Goal: Task Accomplishment & Management: Manage account settings

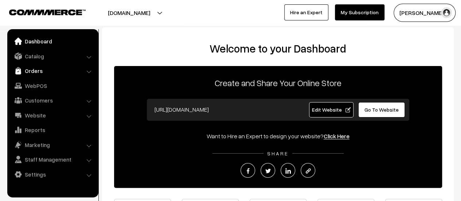
click at [33, 68] on link "Orders" at bounding box center [52, 70] width 87 height 13
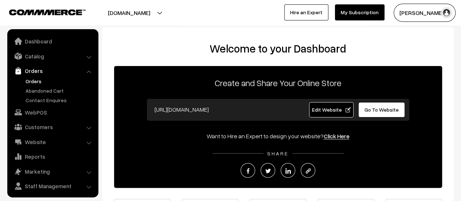
click at [33, 80] on link "Orders" at bounding box center [60, 81] width 72 height 8
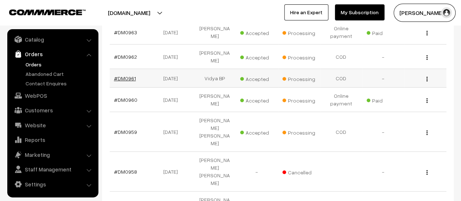
scroll to position [215, 0]
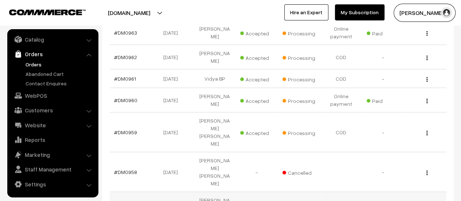
click at [126, 200] on link "#DM0957" at bounding box center [125, 204] width 23 height 6
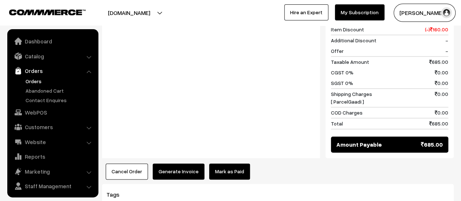
scroll to position [17, 0]
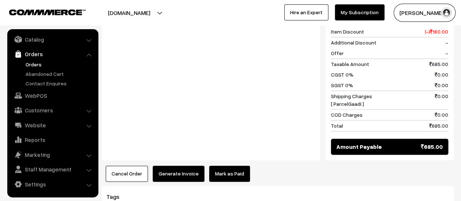
click at [177, 165] on button "Generate Invoice" at bounding box center [179, 173] width 52 height 16
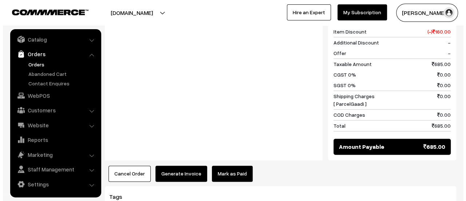
scroll to position [478, 0]
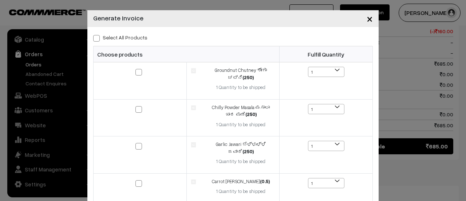
click at [94, 37] on span at bounding box center [96, 38] width 7 height 7
click at [94, 37] on input "Select All Products" at bounding box center [95, 37] width 5 height 5
checkbox input "true"
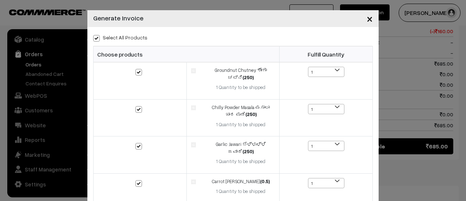
checkbox input "true"
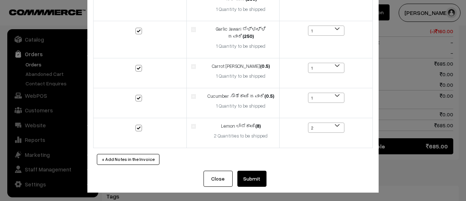
click at [246, 176] on button "Submit" at bounding box center [251, 178] width 29 height 16
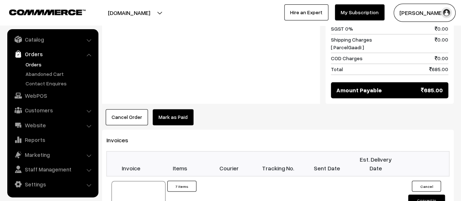
scroll to position [592, 0]
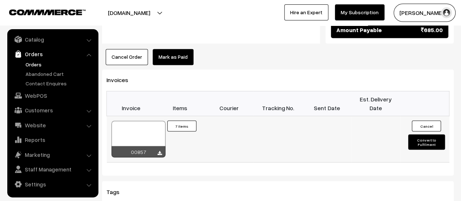
click at [160, 150] on icon at bounding box center [159, 152] width 4 height 5
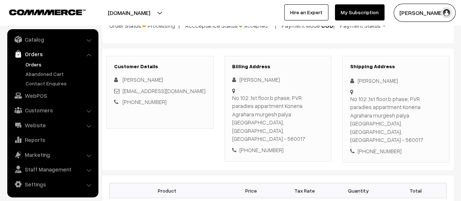
scroll to position [74, 0]
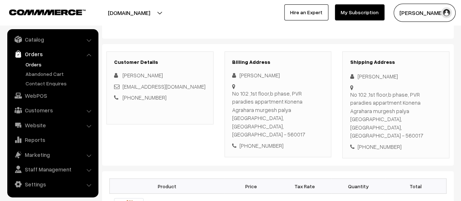
drag, startPoint x: 232, startPoint y: 91, endPoint x: 313, endPoint y: 114, distance: 83.9
click at [313, 114] on div "No 102 ,1st floor,b phase, PVR paradies appartment Konena Agrahara murgesh paly…" at bounding box center [278, 113] width 92 height 49
copy div "No 102 ,1st floor,b phase, PVR paradies appartment Konena Agrahara murgesh paly…"
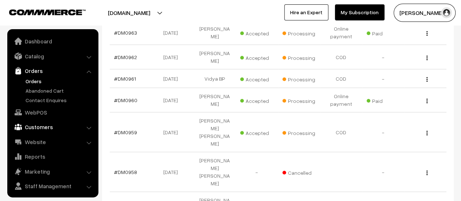
scroll to position [17, 0]
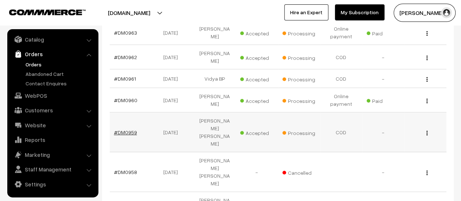
click at [125, 129] on link "#DM0959" at bounding box center [125, 132] width 23 height 6
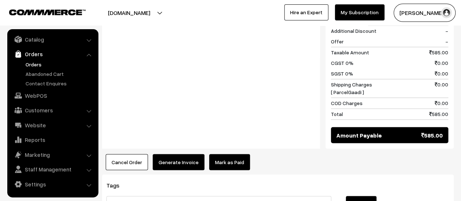
scroll to position [609, 0]
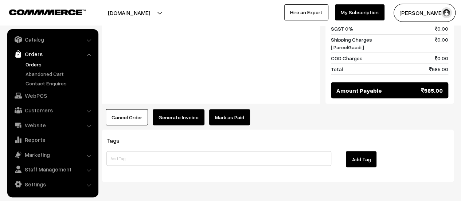
click at [170, 109] on button "Generate Invoice" at bounding box center [179, 117] width 52 height 16
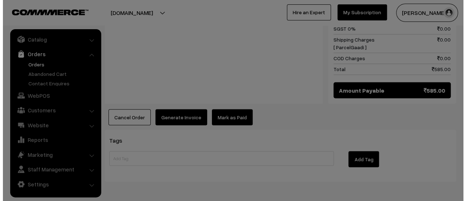
scroll to position [610, 0]
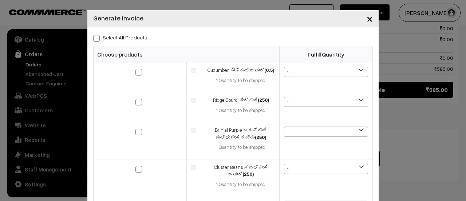
click at [95, 39] on span at bounding box center [96, 38] width 7 height 7
click at [95, 39] on input "Select All Products" at bounding box center [95, 37] width 5 height 5
checkbox input "true"
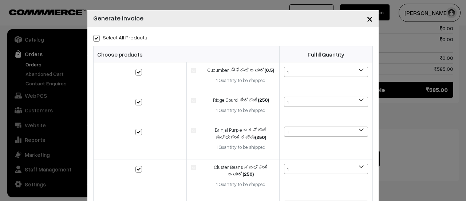
checkbox input "true"
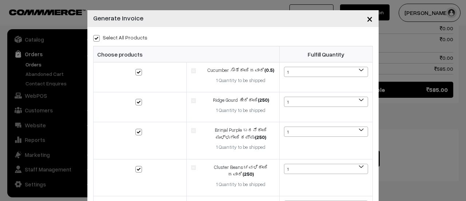
checkbox input "true"
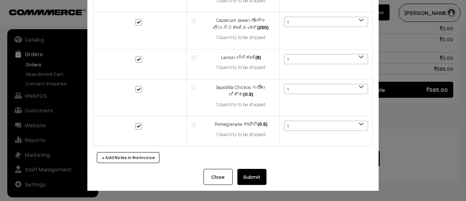
click at [244, 177] on button "Submit" at bounding box center [251, 177] width 29 height 16
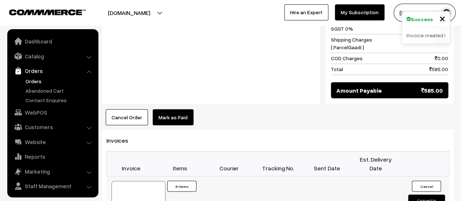
scroll to position [17, 0]
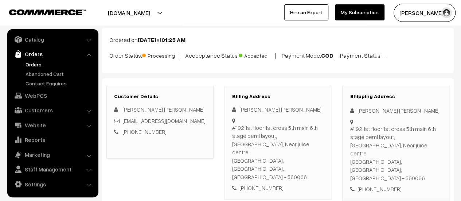
scroll to position [40, 0]
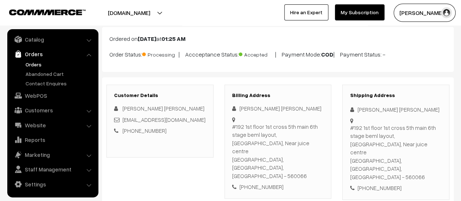
drag, startPoint x: 232, startPoint y: 125, endPoint x: 315, endPoint y: 149, distance: 85.5
click at [315, 149] on div "[STREET_ADDRESS]" at bounding box center [278, 151] width 92 height 58
copy div "[STREET_ADDRESS]"
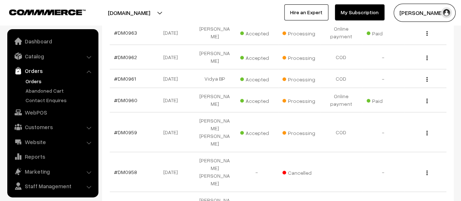
scroll to position [17, 0]
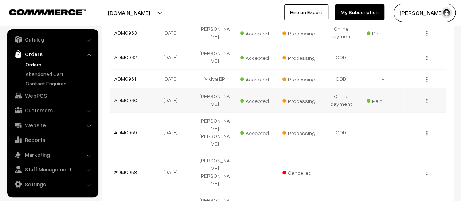
click at [127, 97] on link "#DM0960" at bounding box center [125, 100] width 23 height 6
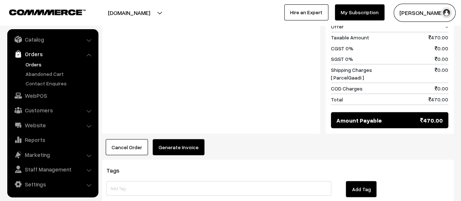
scroll to position [679, 0]
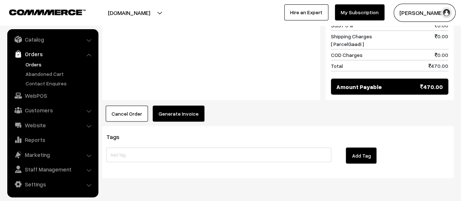
click at [186, 105] on button "Generate Invoice" at bounding box center [179, 113] width 52 height 16
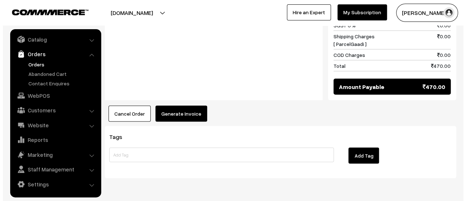
scroll to position [681, 0]
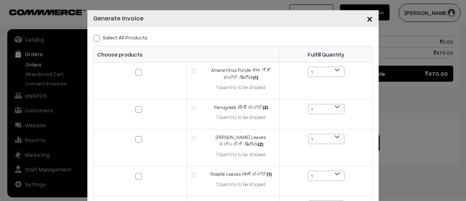
click at [95, 38] on span at bounding box center [96, 38] width 7 height 7
click at [95, 38] on input "Select All Products" at bounding box center [95, 37] width 5 height 5
checkbox input "true"
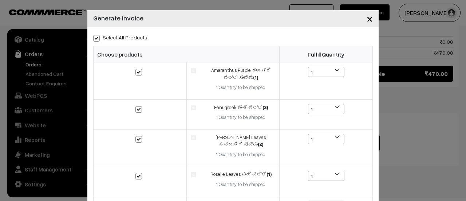
checkbox input "true"
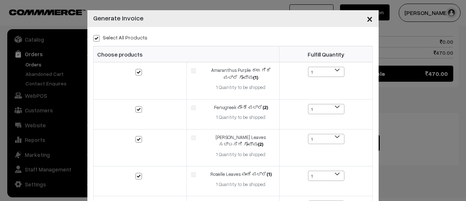
checkbox input "true"
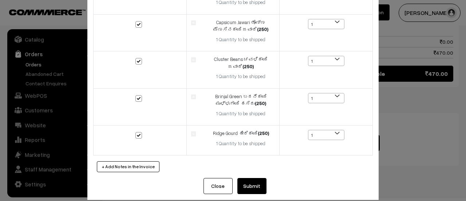
click at [248, 178] on button "Submit" at bounding box center [251, 186] width 29 height 16
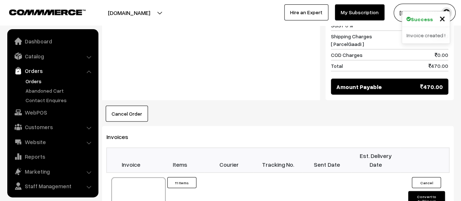
scroll to position [17, 0]
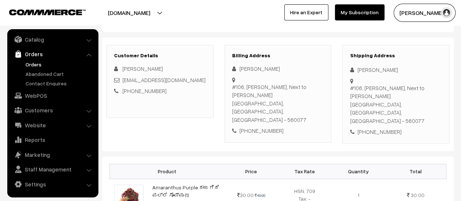
scroll to position [107, 0]
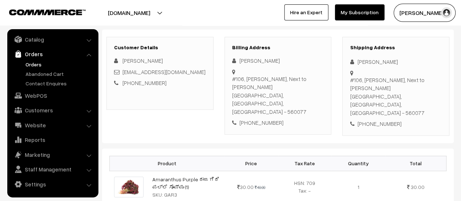
drag, startPoint x: 233, startPoint y: 77, endPoint x: 316, endPoint y: 95, distance: 85.3
click at [316, 95] on div "#106, kumari Tusti Rachenahalli, Next to Chamundeshwari temple Bengaluru, Karna…" at bounding box center [278, 95] width 92 height 41
copy div "#106, kumari Tusti Rachenahalli, Next to Chamundeshwari temple Bengaluru, Karna…"
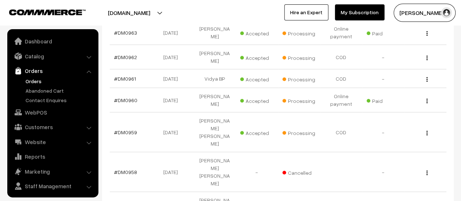
scroll to position [17, 0]
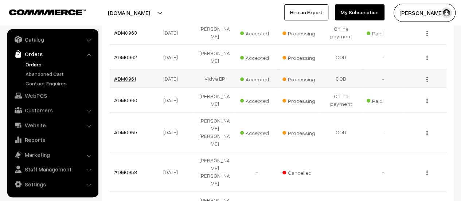
click at [129, 75] on link "#DM0961" at bounding box center [125, 78] width 22 height 6
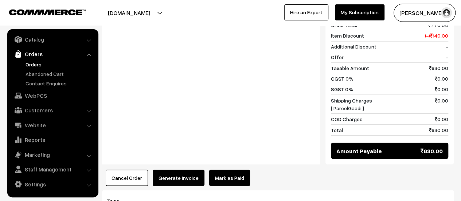
scroll to position [613, 0]
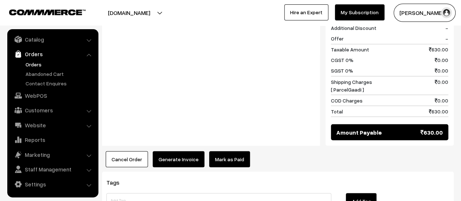
click at [173, 151] on button "Generate Invoice" at bounding box center [179, 159] width 52 height 16
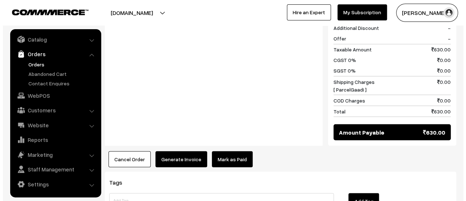
scroll to position [613, 0]
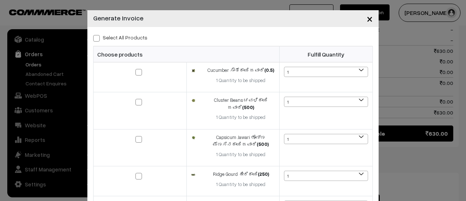
click at [95, 37] on span at bounding box center [96, 38] width 7 height 7
click at [95, 37] on input "Select All Products" at bounding box center [95, 37] width 5 height 5
checkbox input "true"
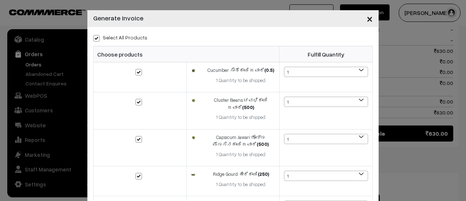
checkbox input "true"
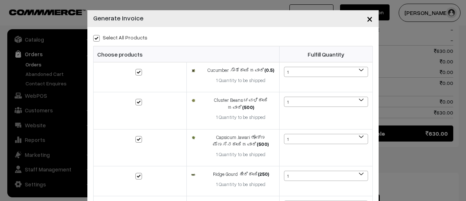
checkbox input "true"
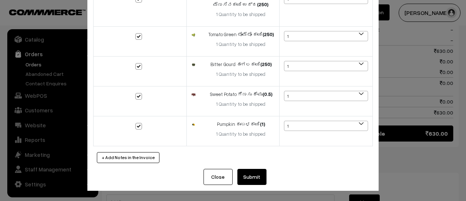
click at [247, 174] on button "Submit" at bounding box center [251, 177] width 29 height 16
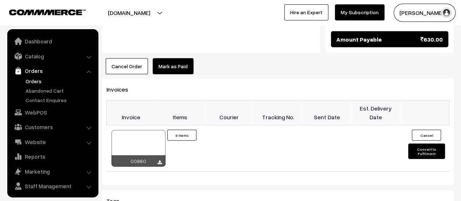
scroll to position [17, 0]
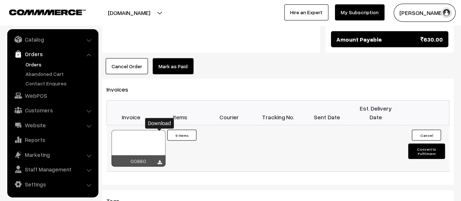
click at [161, 160] on icon at bounding box center [159, 162] width 4 height 5
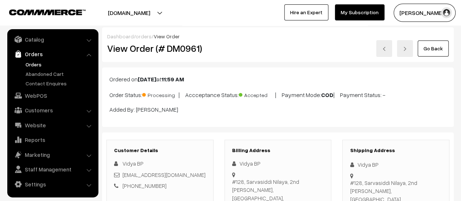
scroll to position [44, 0]
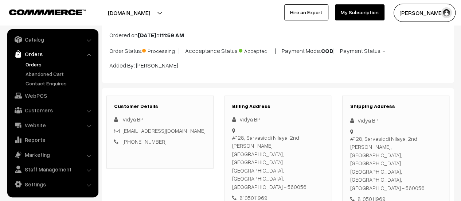
click at [233, 135] on div "[STREET_ADDRESS]" at bounding box center [278, 162] width 92 height 58
drag, startPoint x: 232, startPoint y: 135, endPoint x: 314, endPoint y: 159, distance: 85.3
click at [314, 159] on div "[STREET_ADDRESS]" at bounding box center [278, 162] width 92 height 58
copy div "[STREET_ADDRESS]"
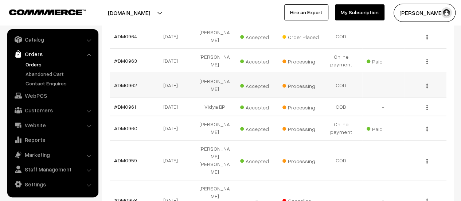
scroll to position [186, 0]
click at [123, 83] on link "#DM0962" at bounding box center [125, 86] width 23 height 6
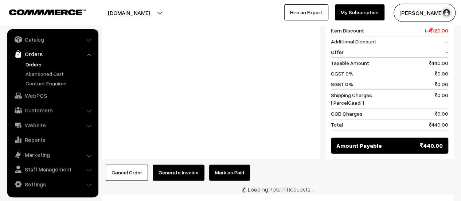
scroll to position [436, 0]
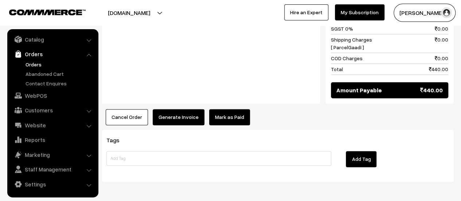
click at [179, 109] on button "Generate Invoice" at bounding box center [179, 117] width 52 height 16
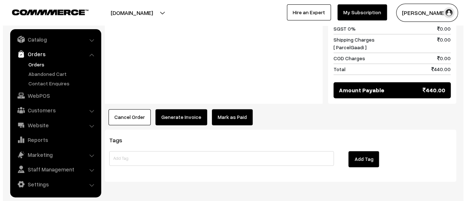
scroll to position [437, 0]
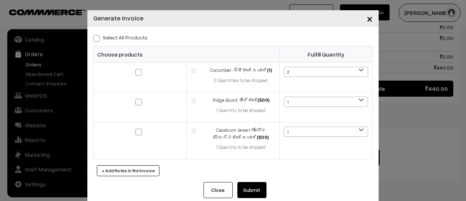
click at [95, 37] on span at bounding box center [96, 38] width 7 height 7
click at [95, 37] on input "Select All Products" at bounding box center [95, 37] width 5 height 5
checkbox input "true"
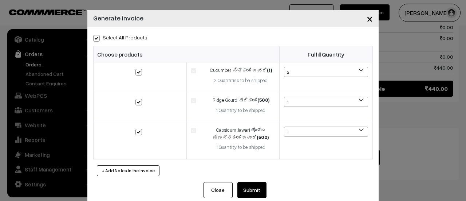
checkbox input "true"
click at [251, 185] on button "Submit" at bounding box center [251, 190] width 29 height 16
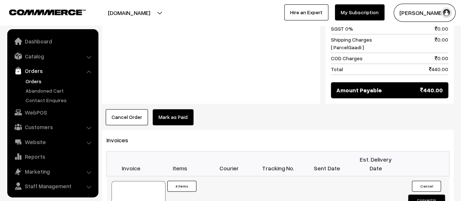
scroll to position [17, 0]
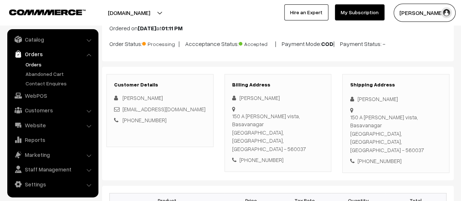
scroll to position [50, 0]
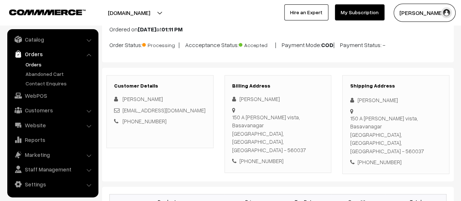
drag, startPoint x: 239, startPoint y: 107, endPoint x: 323, endPoint y: 114, distance: 84.0
click at [323, 114] on div "Rajani Rao 150 A Adarsh vista, Basavanagar Bangalore, Karnataka, India - 560037…" at bounding box center [278, 130] width 92 height 70
click at [311, 150] on div "Customer Details Rajani Rao raorajani@gmail.com +91 9844532906 Billing Address …" at bounding box center [277, 124] width 351 height 113
drag, startPoint x: 240, startPoint y: 108, endPoint x: 273, endPoint y: 112, distance: 33.8
click at [273, 113] on div "150 A Adarsh vista, Basavanagar Bangalore, Karnataka, India - 560037" at bounding box center [278, 133] width 92 height 41
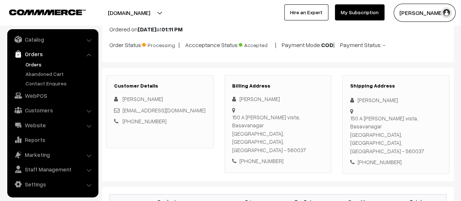
click at [282, 113] on div "150 A Adarsh vista, Basavanagar Bangalore, Karnataka, India - 560037" at bounding box center [278, 133] width 92 height 41
drag, startPoint x: 239, startPoint y: 108, endPoint x: 320, endPoint y: 115, distance: 81.5
click at [320, 115] on div "150 A Adarsh vista, Basavanagar Bangalore, Karnataka, India - 560037" at bounding box center [278, 133] width 92 height 41
copy div "150 A Adarsh vista, Basavanagar Bangalore, Karnataka, India - 560037"
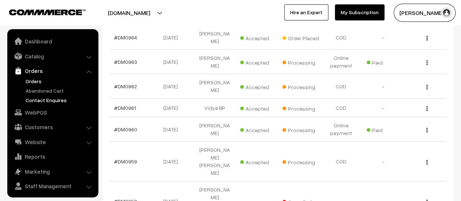
scroll to position [17, 0]
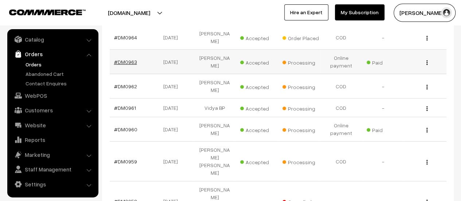
click at [123, 59] on link "#DM0963" at bounding box center [125, 62] width 23 height 6
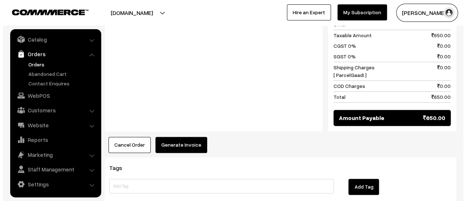
scroll to position [502, 0]
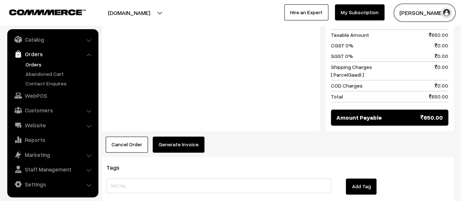
click at [172, 136] on button "Generate Invoice" at bounding box center [179, 144] width 52 height 16
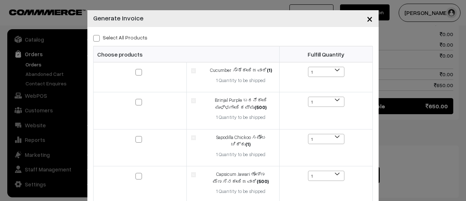
click at [93, 38] on span at bounding box center [96, 38] width 7 height 7
click at [93, 38] on input "Select All Products" at bounding box center [95, 37] width 5 height 5
checkbox input "true"
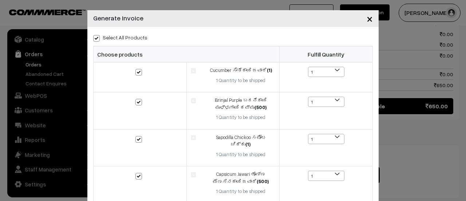
checkbox input "true"
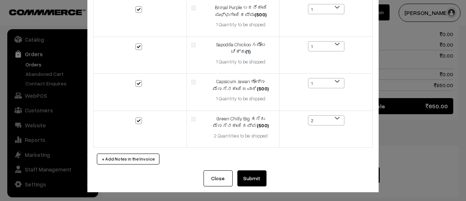
click at [248, 175] on button "Submit" at bounding box center [251, 178] width 29 height 16
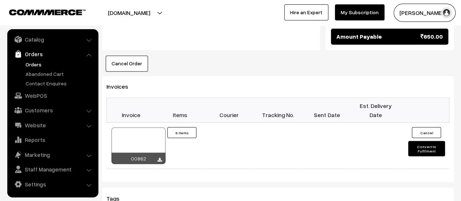
scroll to position [597, 0]
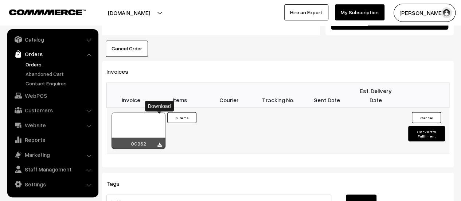
click at [159, 142] on icon at bounding box center [159, 144] width 4 height 5
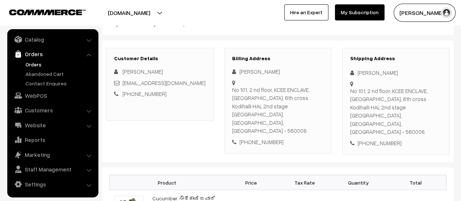
scroll to position [93, 0]
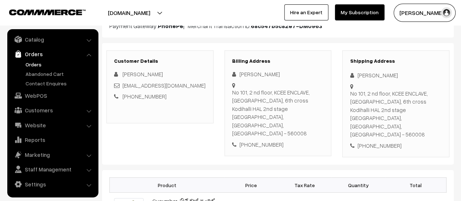
drag, startPoint x: 232, startPoint y: 91, endPoint x: 316, endPoint y: 107, distance: 85.5
click at [316, 107] on div "No 101, 2 nd floor, KCEE ENCLAVE, 5th main, 6th cross Kodihalli HAL 2nd stage B…" at bounding box center [278, 112] width 92 height 49
copy div "No 101, 2 nd floor, KCEE ENCLAVE, 5th main, 6th cross Kodihalli HAL 2nd stage B…"
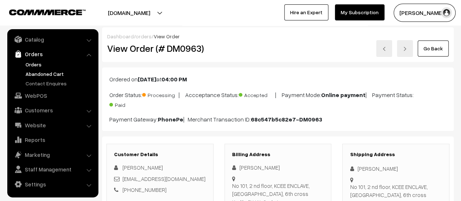
click at [45, 71] on link "Abandoned Cart" at bounding box center [60, 74] width 72 height 8
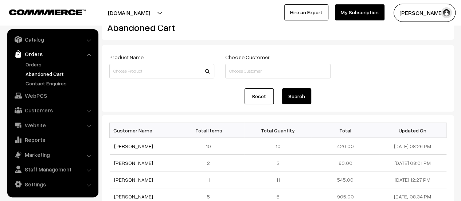
scroll to position [26, 0]
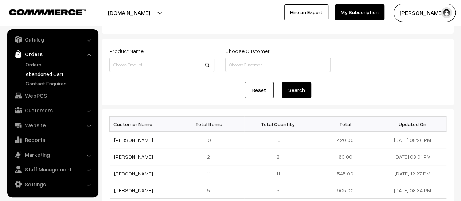
drag, startPoint x: 156, startPoint y: 155, endPoint x: 109, endPoint y: 152, distance: 47.1
click at [190, 150] on td "2" at bounding box center [210, 156] width 67 height 17
drag, startPoint x: 158, startPoint y: 157, endPoint x: 115, endPoint y: 158, distance: 43.7
click at [115, 158] on td "[PERSON_NAME]" at bounding box center [143, 156] width 67 height 17
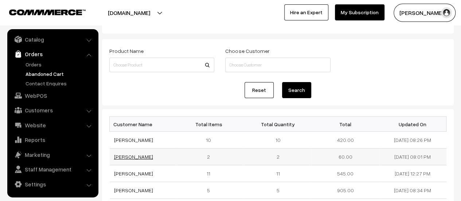
copy link "[PERSON_NAME]"
click at [130, 155] on link "[PERSON_NAME]" at bounding box center [133, 156] width 39 height 6
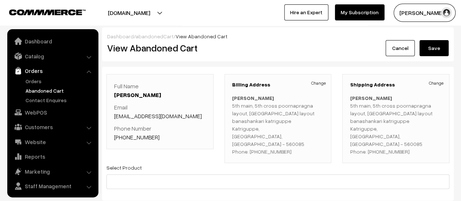
scroll to position [17, 0]
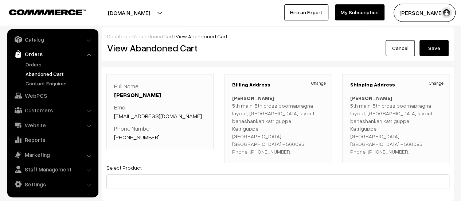
drag, startPoint x: 172, startPoint y: 95, endPoint x: 114, endPoint y: 96, distance: 57.9
click at [114, 96] on p "Full Name Basavaraj Hiremath" at bounding box center [160, 90] width 92 height 17
copy link "Basavaraj Hiremath"
drag, startPoint x: 166, startPoint y: 116, endPoint x: 114, endPoint y: 119, distance: 52.1
click at [114, 119] on p "Email Basuin7@gmail.com" at bounding box center [160, 111] width 92 height 17
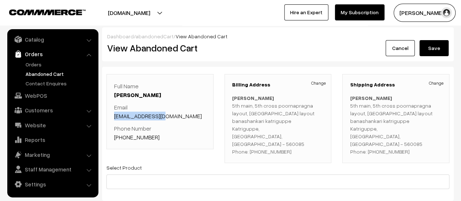
copy link "Basuin7@gmail.com"
drag, startPoint x: 156, startPoint y: 135, endPoint x: 123, endPoint y: 137, distance: 32.5
click at [123, 137] on p "Phone Number +91 8904780335" at bounding box center [160, 132] width 92 height 17
copy link "8904780335"
click at [169, 140] on p "Phone Number +91 8904780335" at bounding box center [160, 132] width 92 height 17
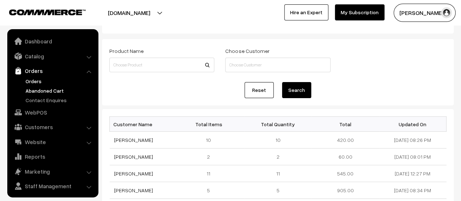
scroll to position [17, 0]
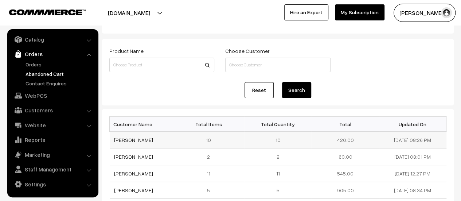
drag, startPoint x: 136, startPoint y: 138, endPoint x: 111, endPoint y: 139, distance: 24.8
click at [111, 139] on td "[PERSON_NAME]" at bounding box center [143, 139] width 67 height 17
copy link "[PERSON_NAME]"
click at [127, 139] on link "[PERSON_NAME]" at bounding box center [133, 140] width 39 height 6
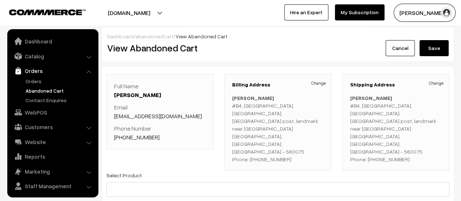
scroll to position [17, 0]
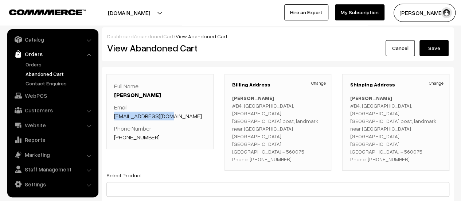
drag, startPoint x: 175, startPoint y: 115, endPoint x: 114, endPoint y: 115, distance: 61.9
click at [114, 115] on p "Email anand5060@gmail.com" at bounding box center [160, 111] width 92 height 17
copy link "anand5060@gmail.com"
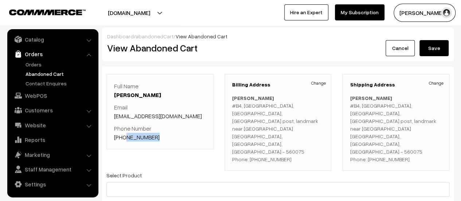
drag, startPoint x: 157, startPoint y: 138, endPoint x: 122, endPoint y: 140, distance: 34.3
click at [122, 140] on p "Phone Number +91 9845212378" at bounding box center [160, 132] width 92 height 17
copy link "9845212378"
click at [166, 131] on p "Phone Number +91 9845212378" at bounding box center [160, 132] width 92 height 17
click at [46, 82] on link "Contact Enquires" at bounding box center [60, 83] width 72 height 8
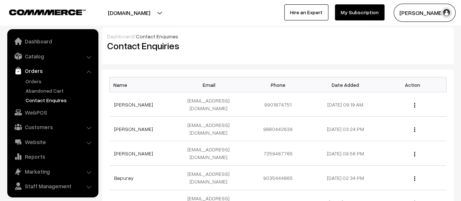
scroll to position [17, 0]
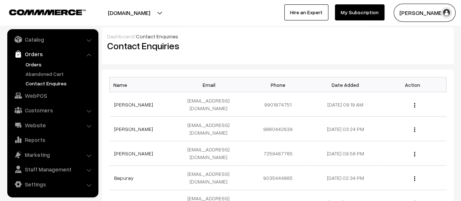
click at [29, 64] on link "Orders" at bounding box center [60, 64] width 72 height 8
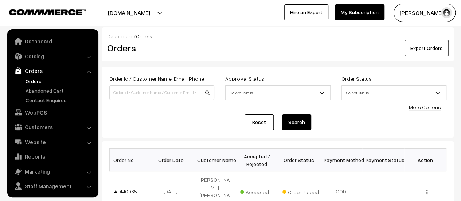
scroll to position [17, 0]
